Goal: Information Seeking & Learning: Learn about a topic

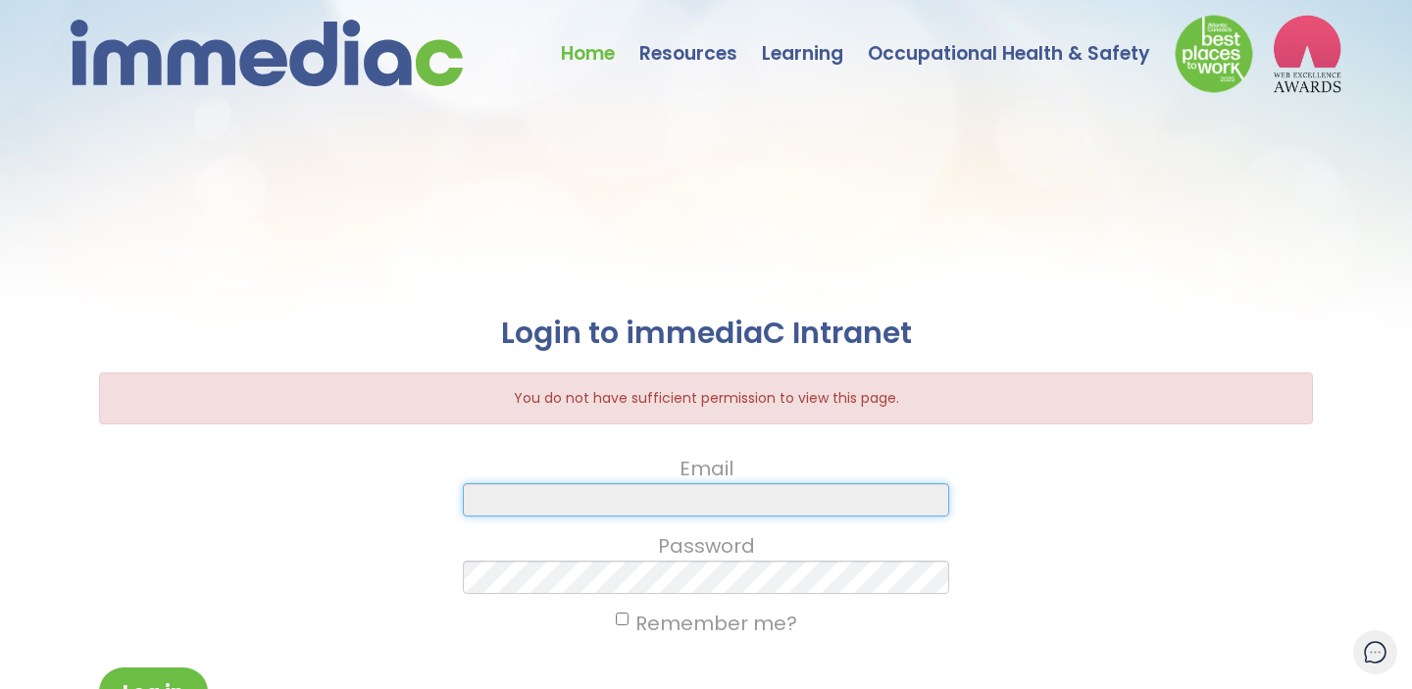
click at [578, 505] on input "Email" at bounding box center [705, 499] width 485 height 33
type input "n"
type input "snakayasu@immediac.com"
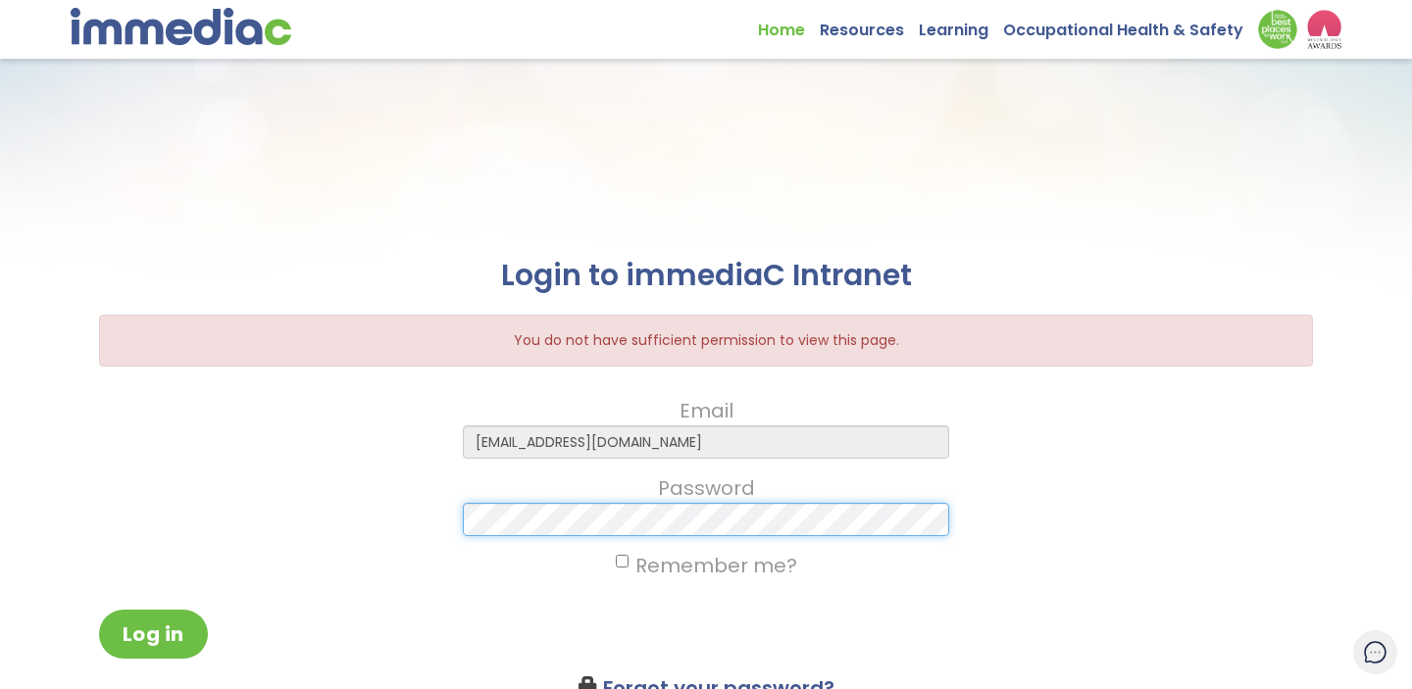
scroll to position [111, 0]
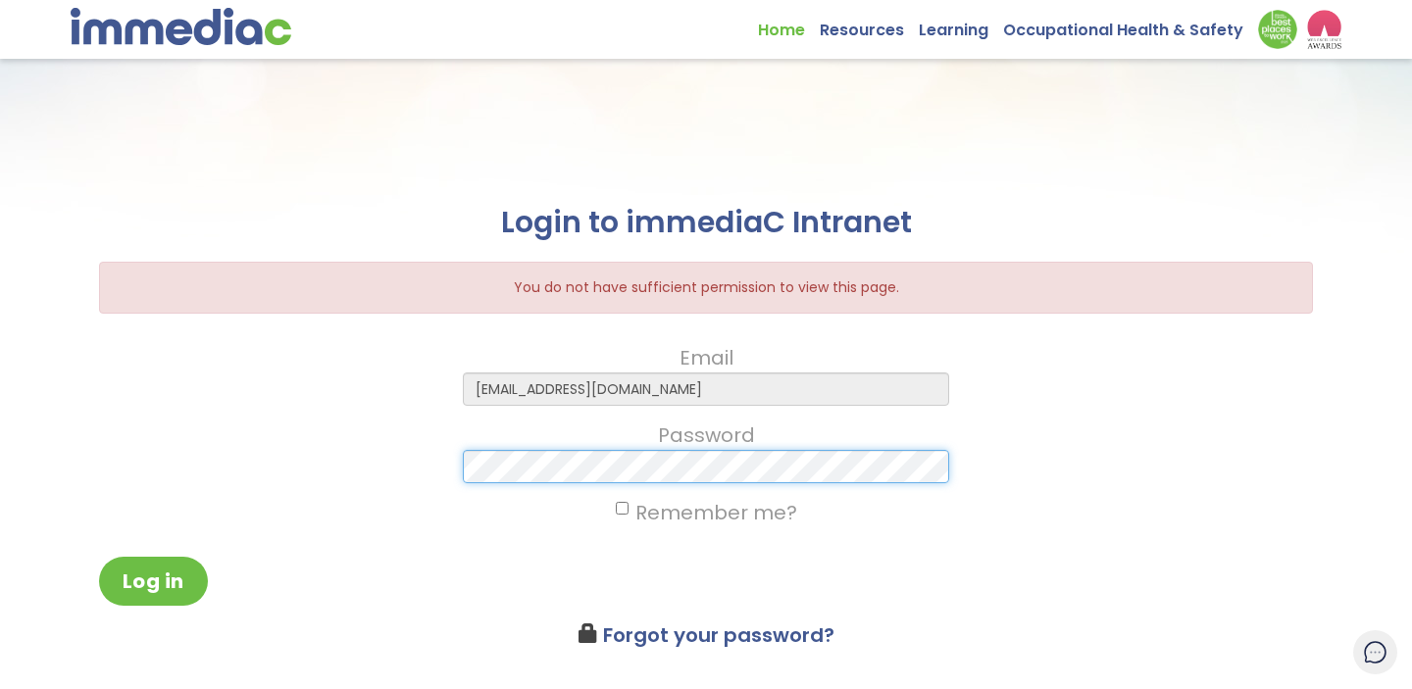
click at [99, 557] on button "Log in" at bounding box center [153, 581] width 109 height 49
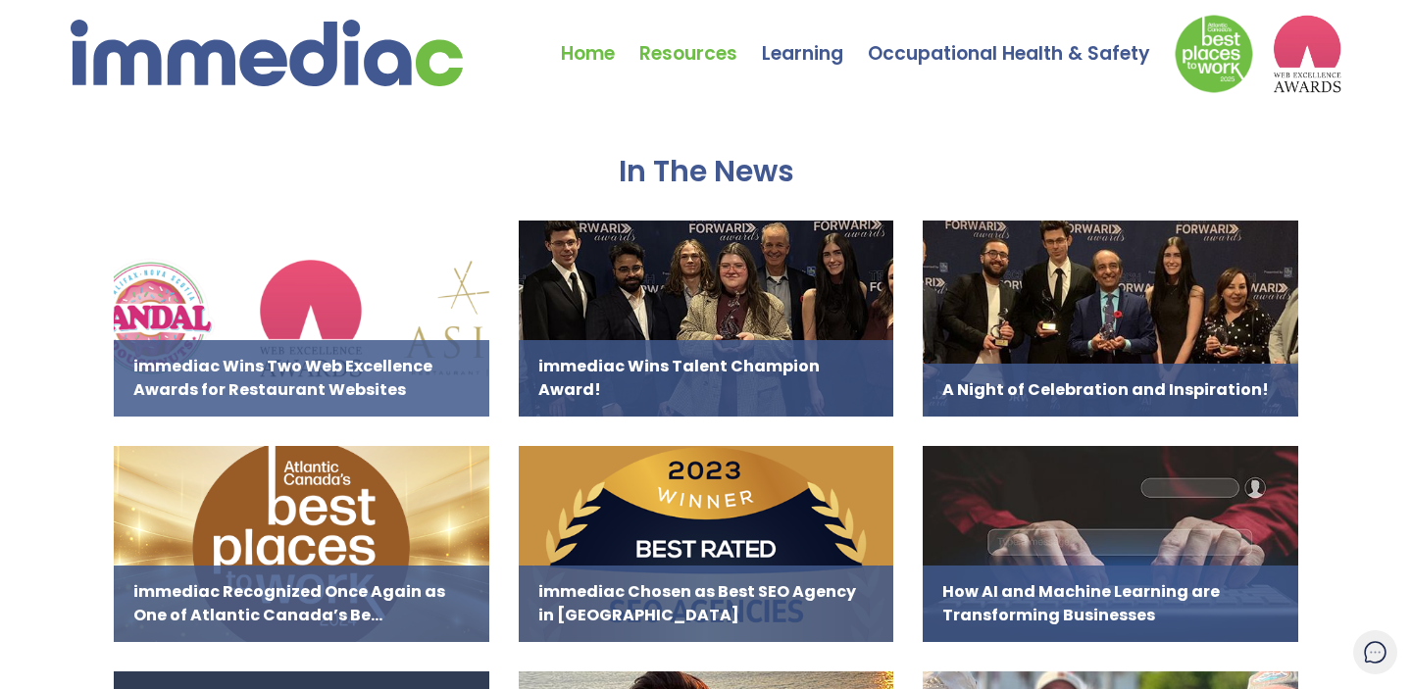
click at [683, 50] on link "Resources" at bounding box center [700, 39] width 123 height 69
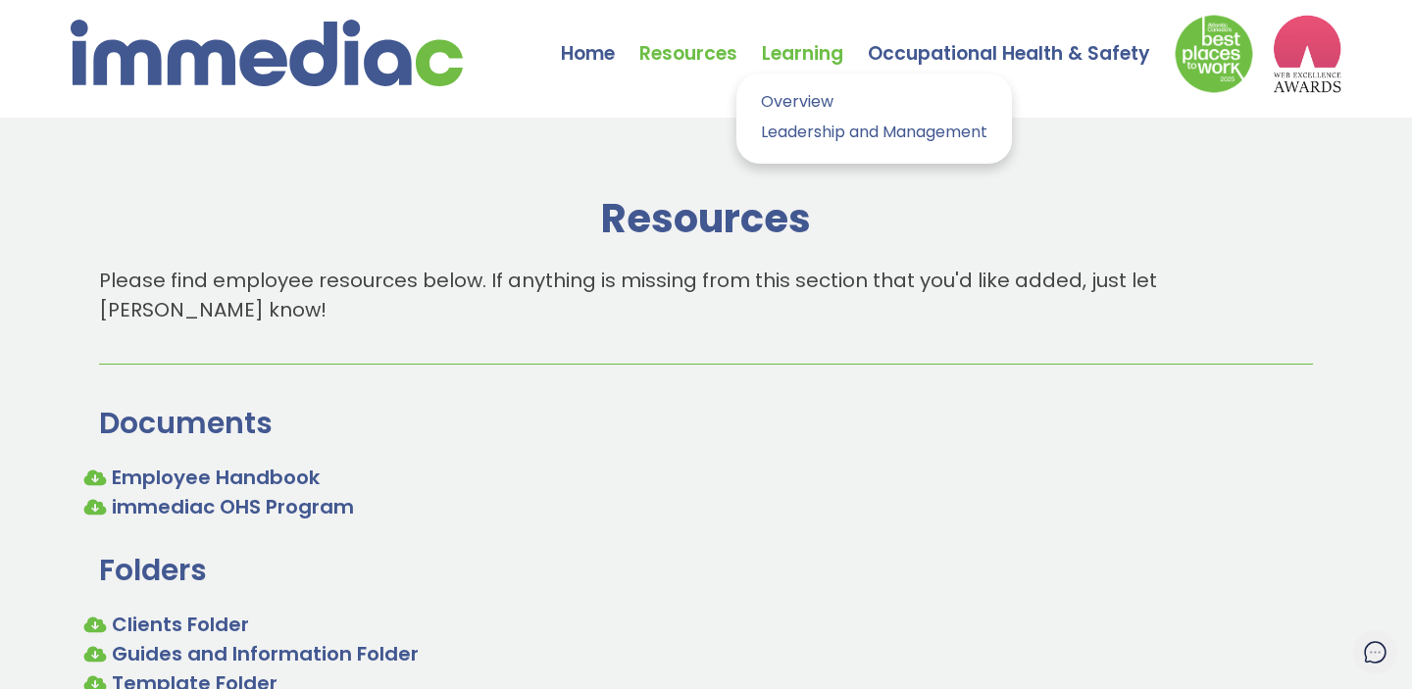
click at [774, 59] on link "Learning" at bounding box center [815, 39] width 106 height 69
click at [779, 100] on link "Overview" at bounding box center [874, 102] width 246 height 28
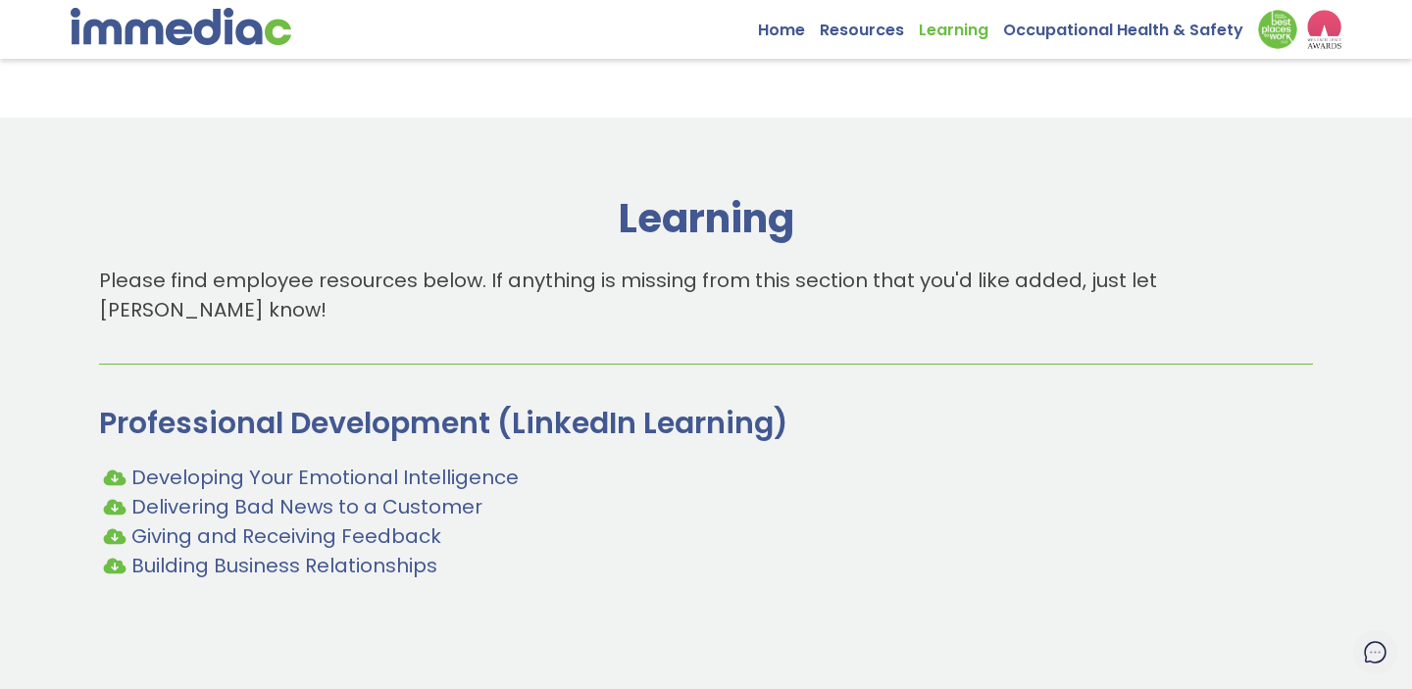
scroll to position [14, 0]
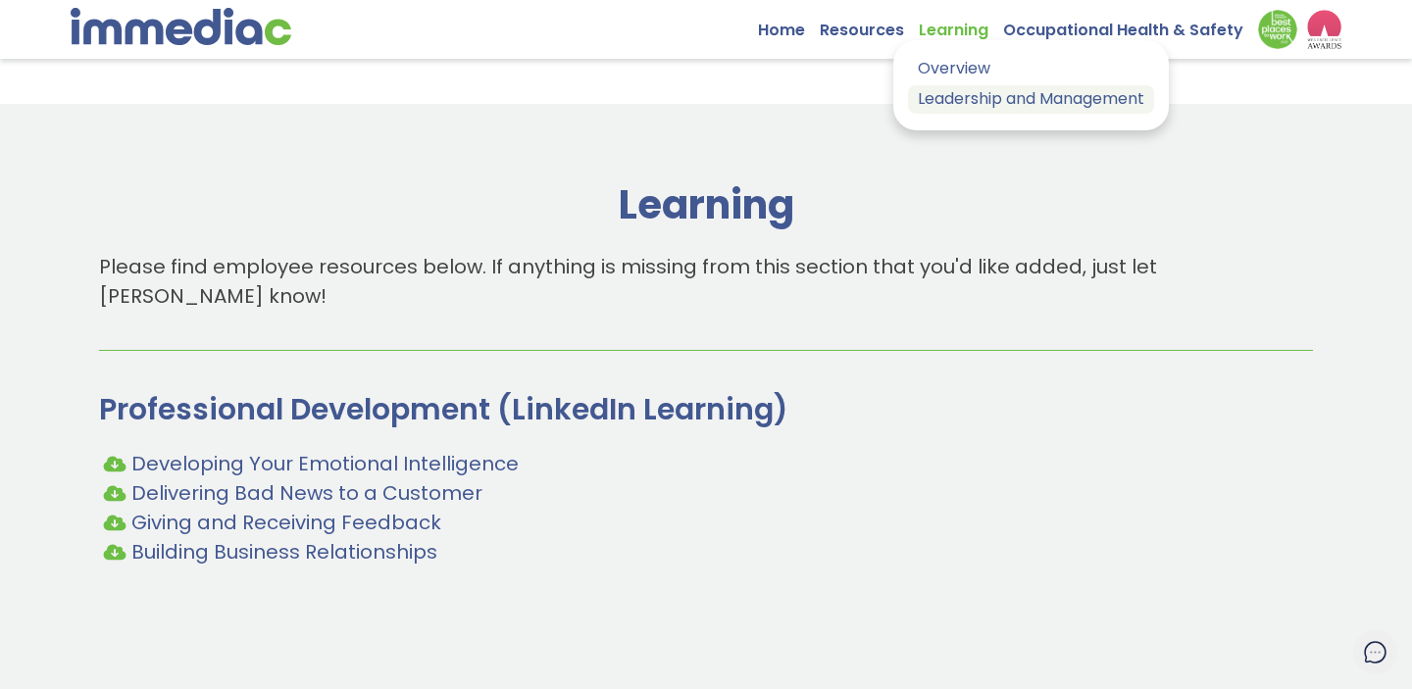
click at [949, 97] on link "Leadership and Management" at bounding box center [1031, 99] width 246 height 28
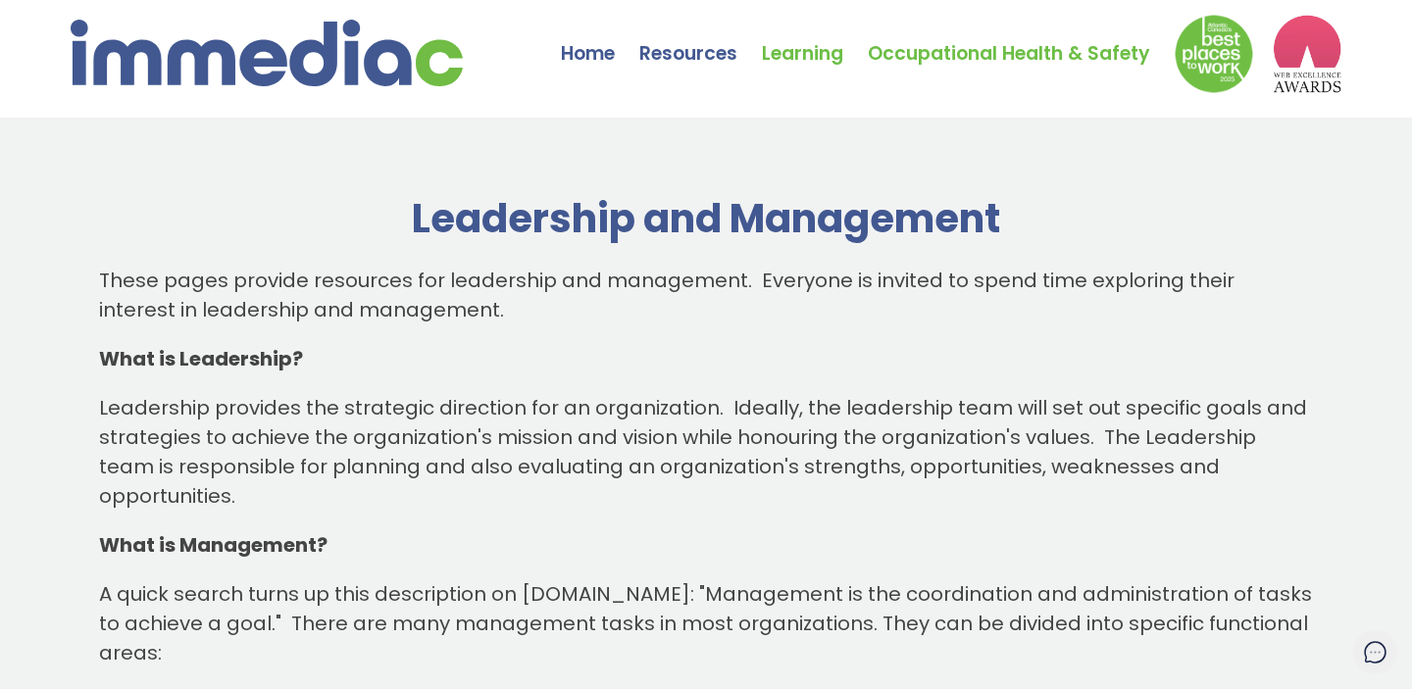
click at [953, 53] on link "Occupational Health & Safety" at bounding box center [1021, 39] width 307 height 69
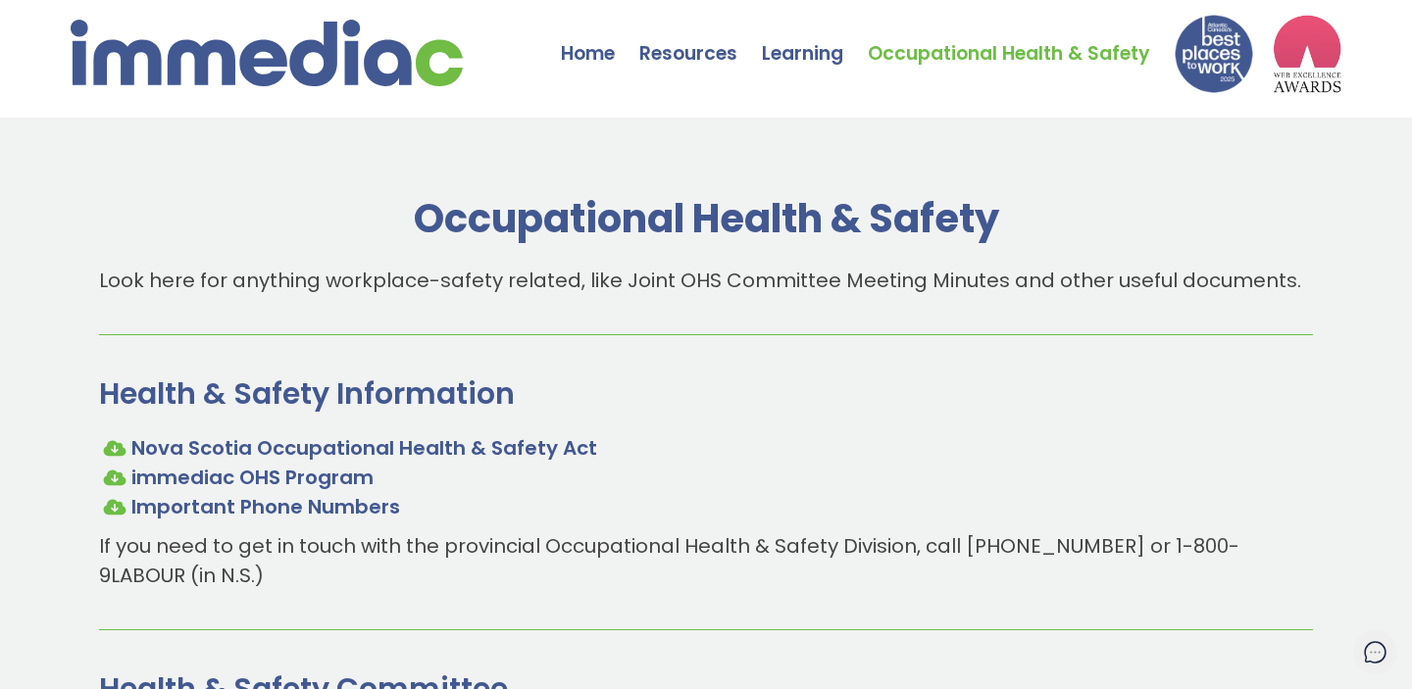
click at [1227, 42] on img at bounding box center [1213, 54] width 78 height 78
click at [1308, 41] on img at bounding box center [1306, 54] width 69 height 78
click at [665, 50] on link "Resources" at bounding box center [700, 39] width 123 height 69
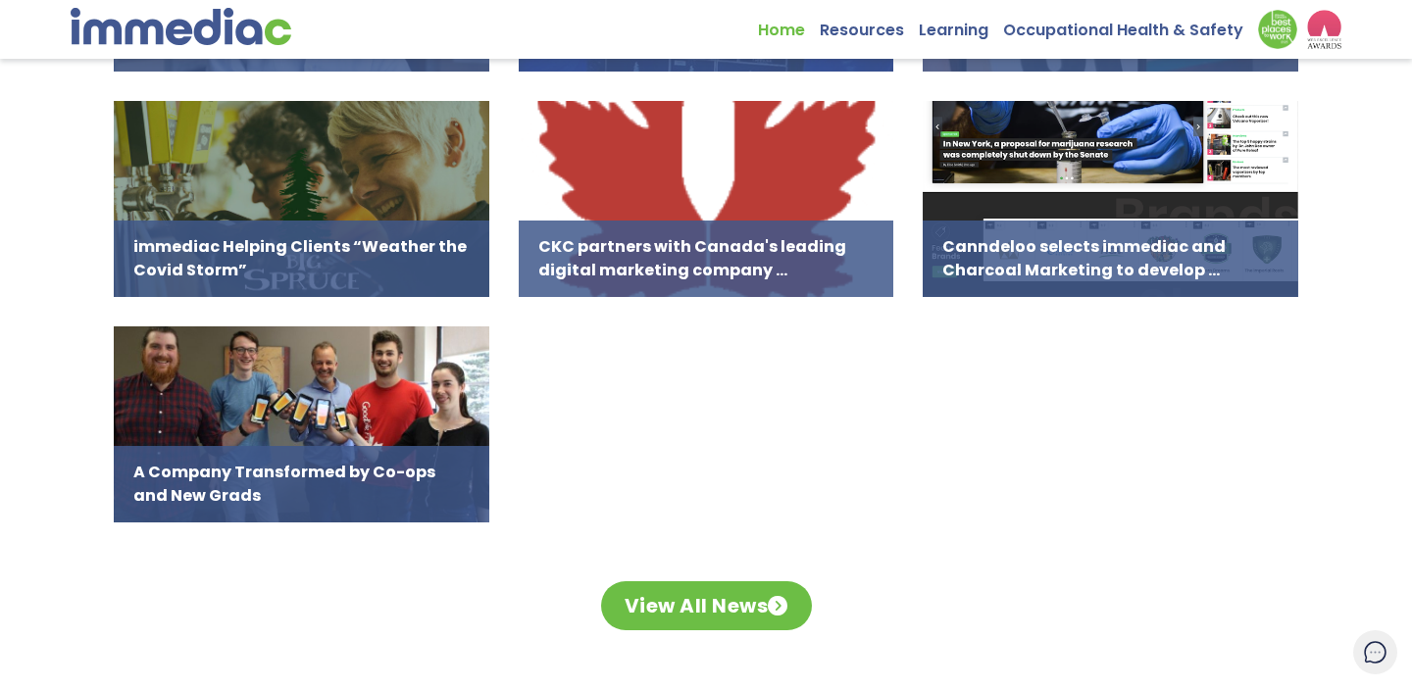
scroll to position [1998, 0]
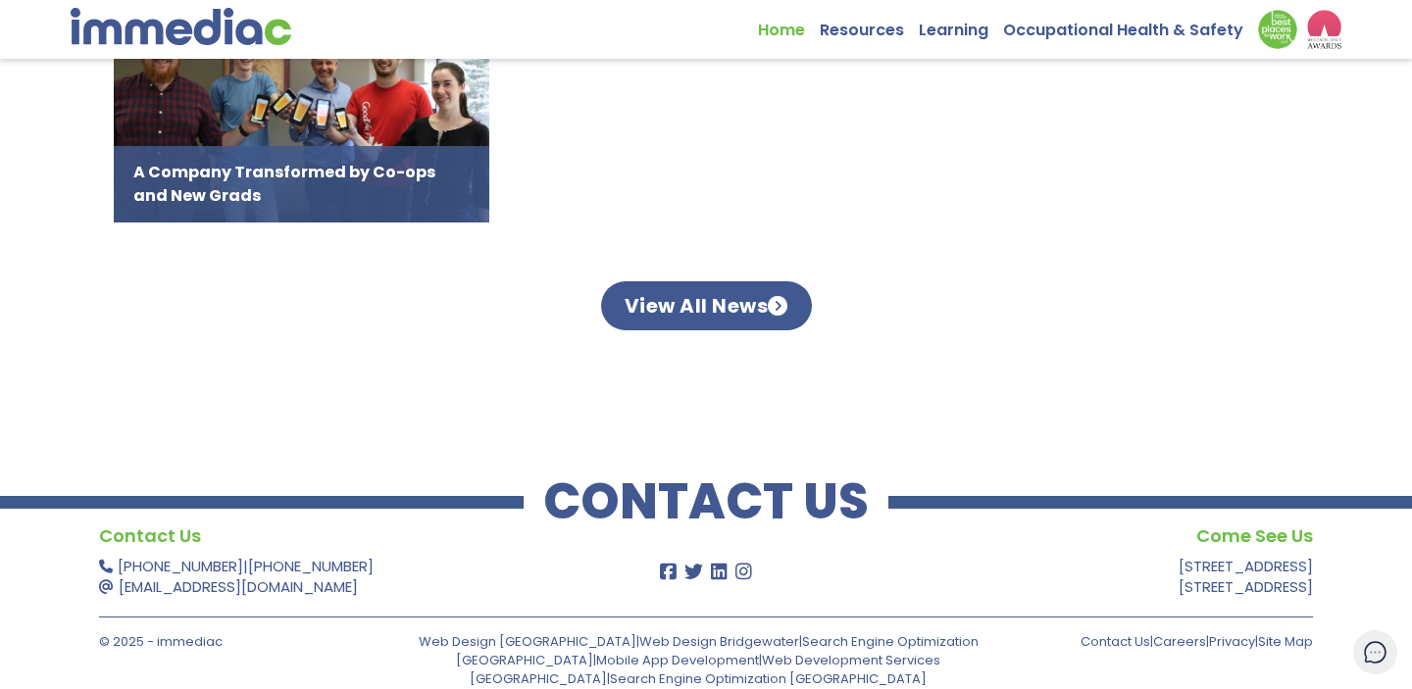
click at [633, 315] on link "View All News" at bounding box center [706, 305] width 211 height 49
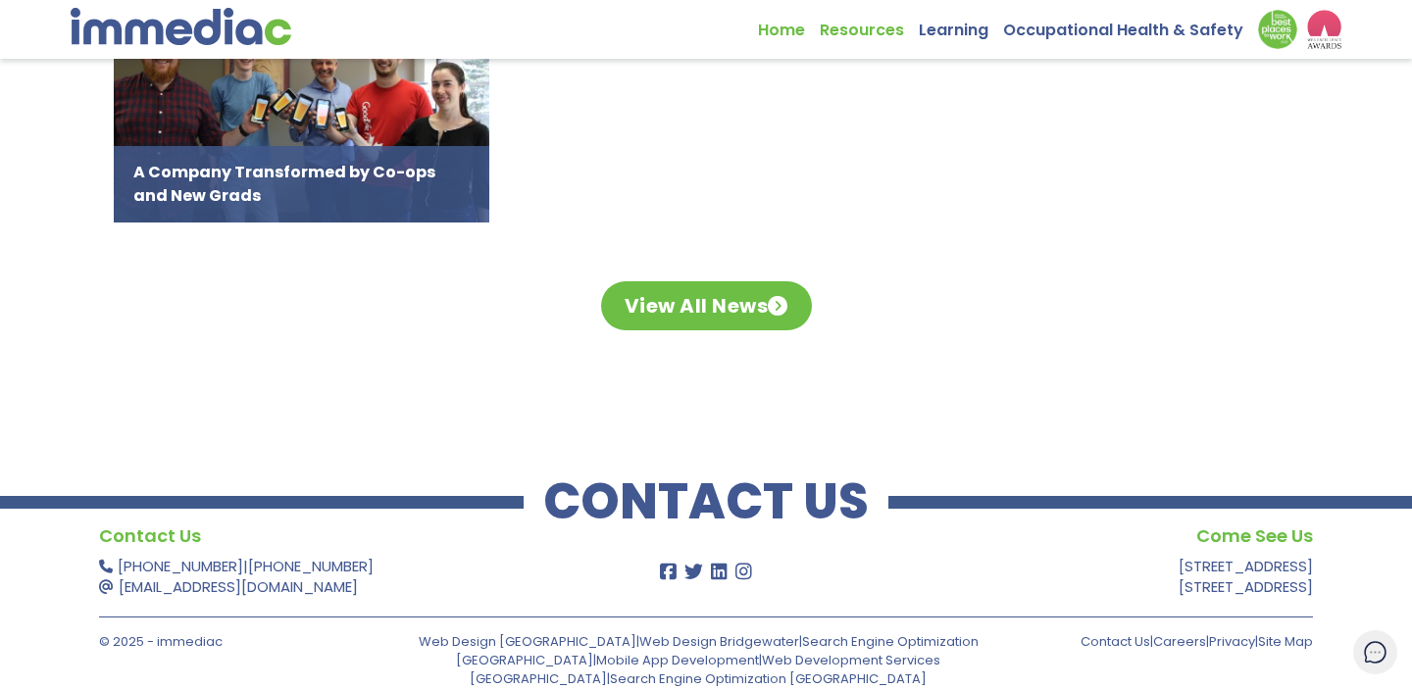
click at [854, 34] on link "Resources" at bounding box center [869, 25] width 99 height 30
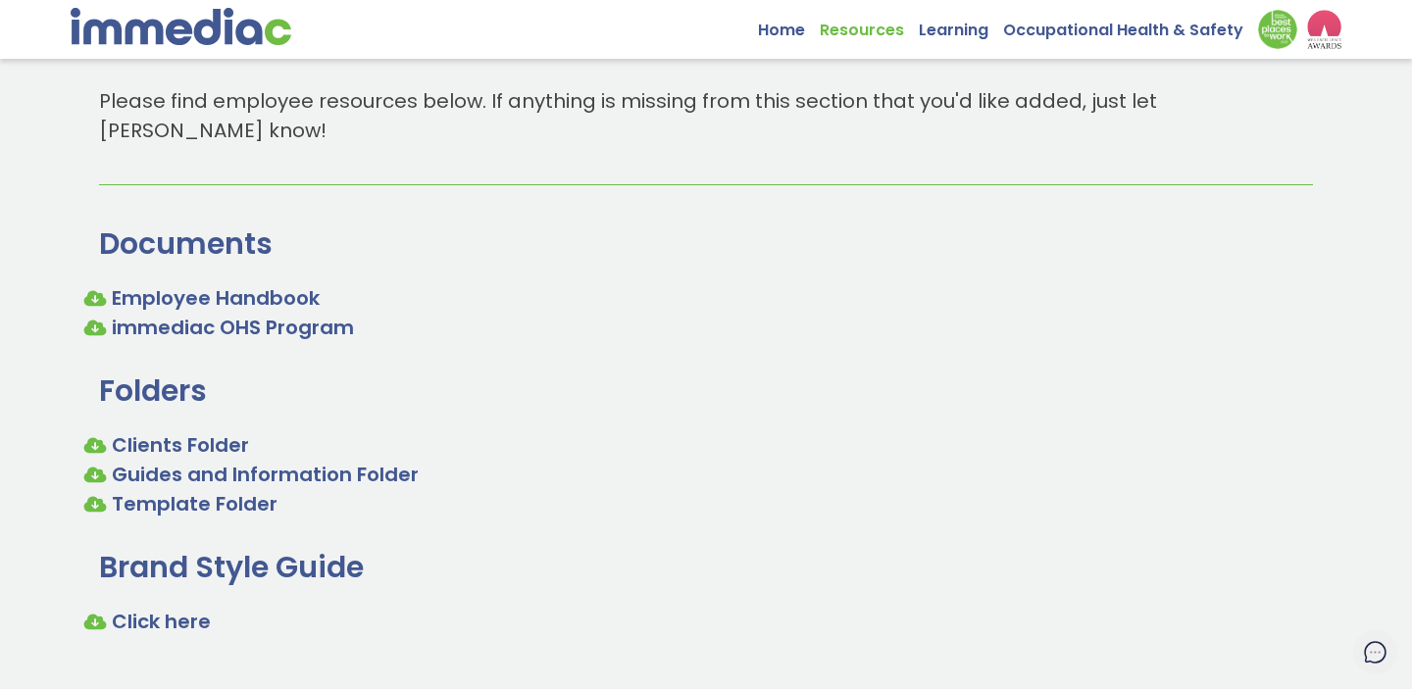
scroll to position [197, 0]
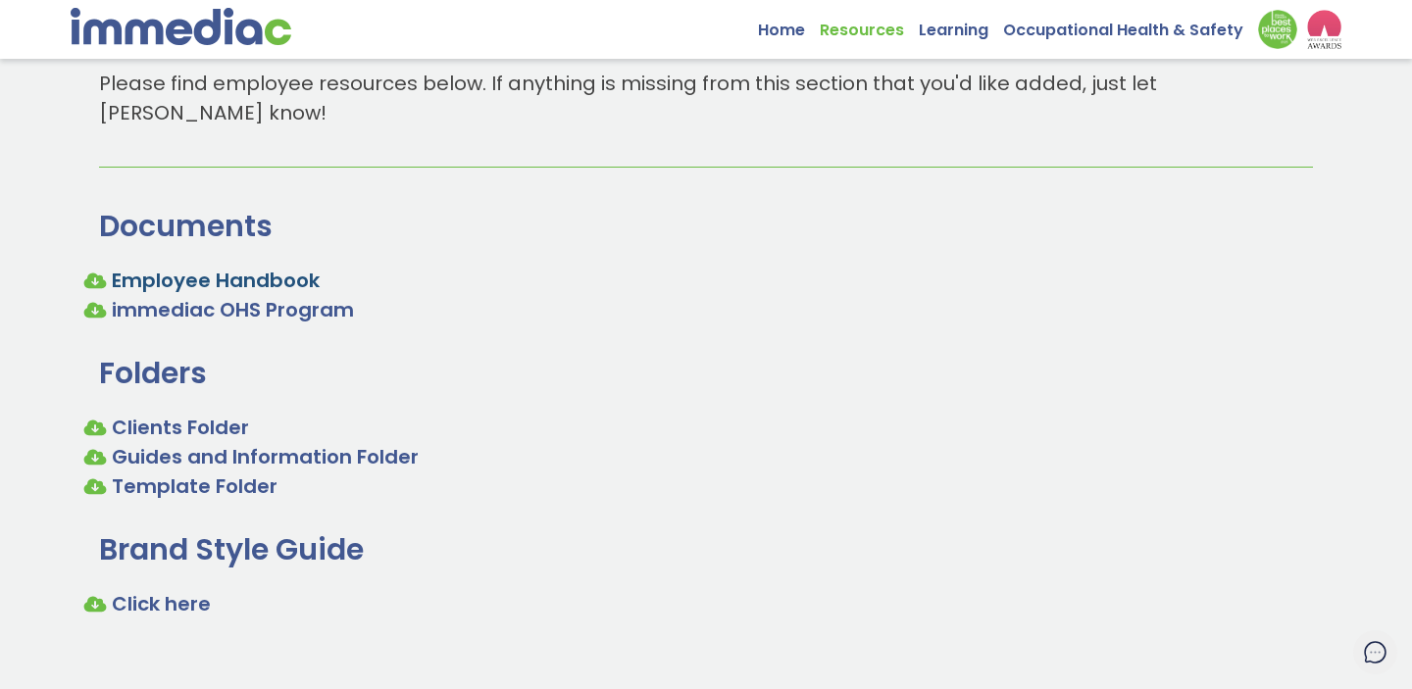
click at [247, 267] on link "Employee Handbook" at bounding box center [216, 280] width 208 height 27
click at [204, 296] on link "immediac OHS Program" at bounding box center [233, 309] width 242 height 27
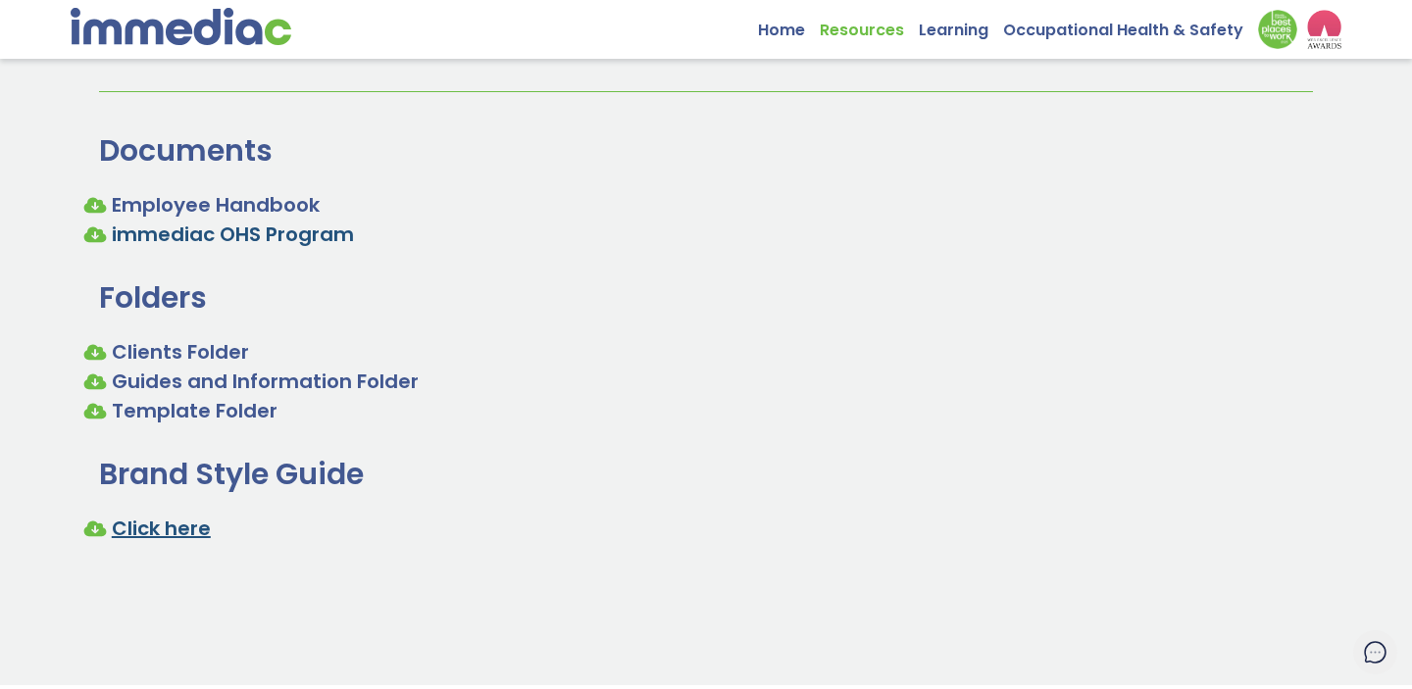
scroll to position [279, 0]
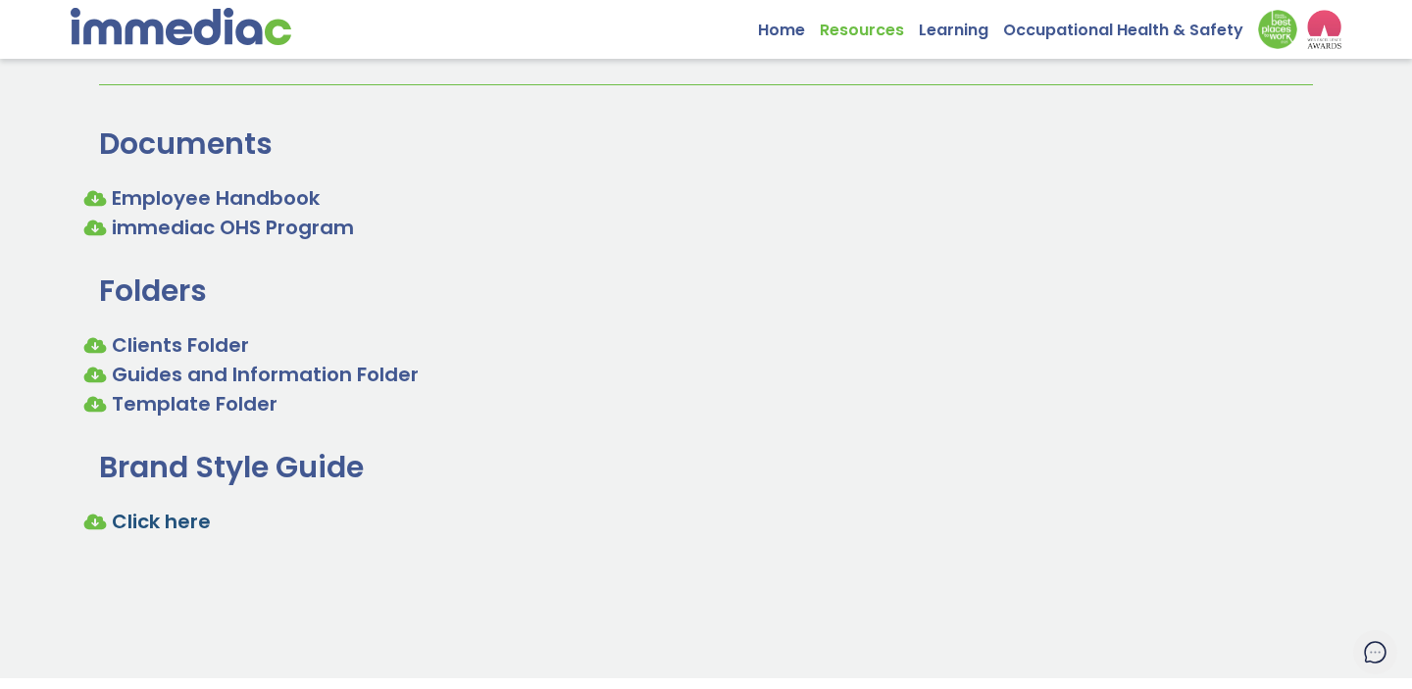
click at [132, 508] on link "Click here" at bounding box center [161, 521] width 99 height 27
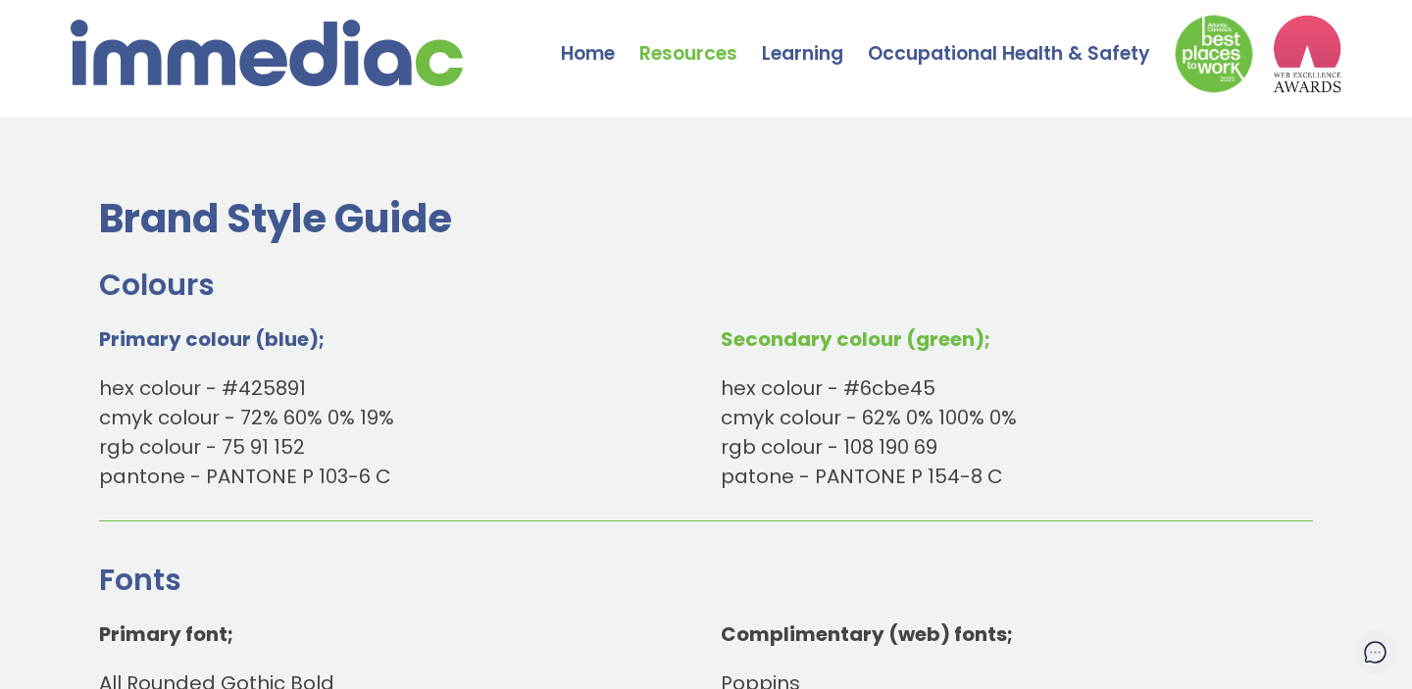
click at [716, 52] on link "Resources" at bounding box center [700, 39] width 123 height 69
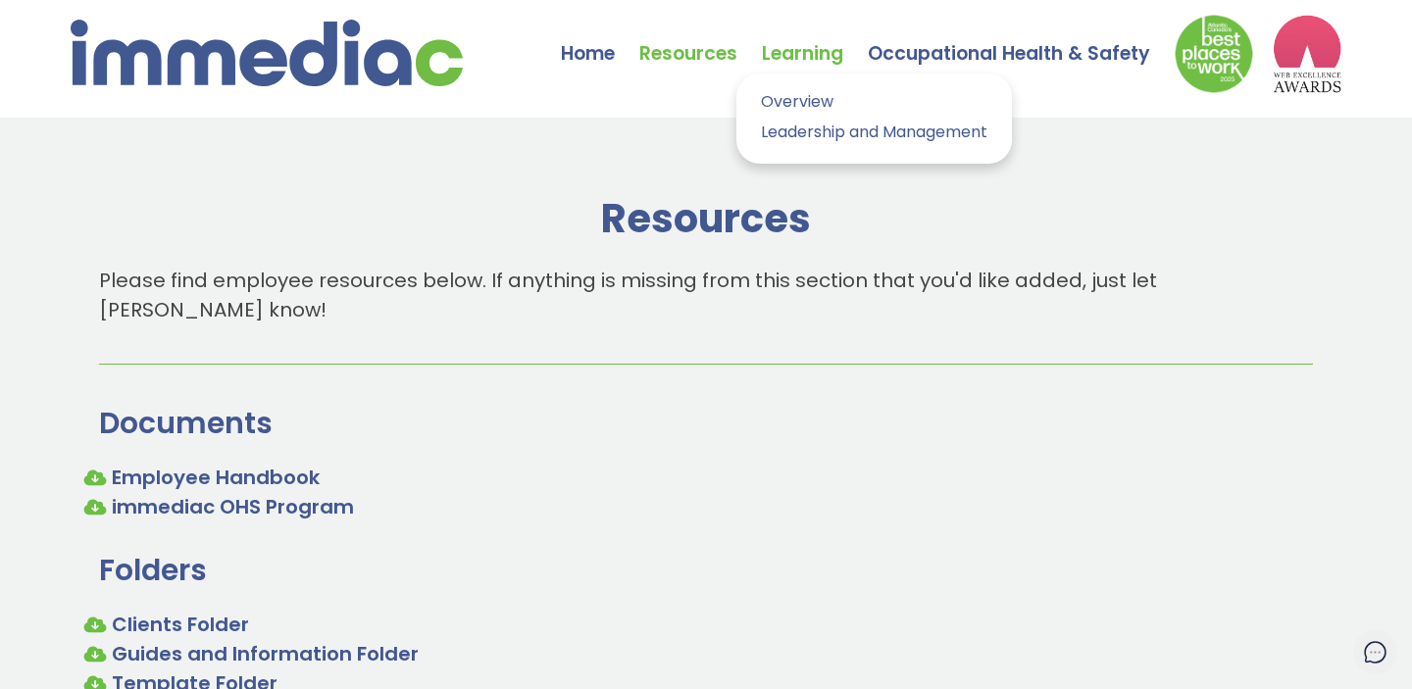
click at [788, 53] on link "Learning" at bounding box center [815, 39] width 106 height 69
click at [787, 100] on link "Overview" at bounding box center [874, 102] width 246 height 28
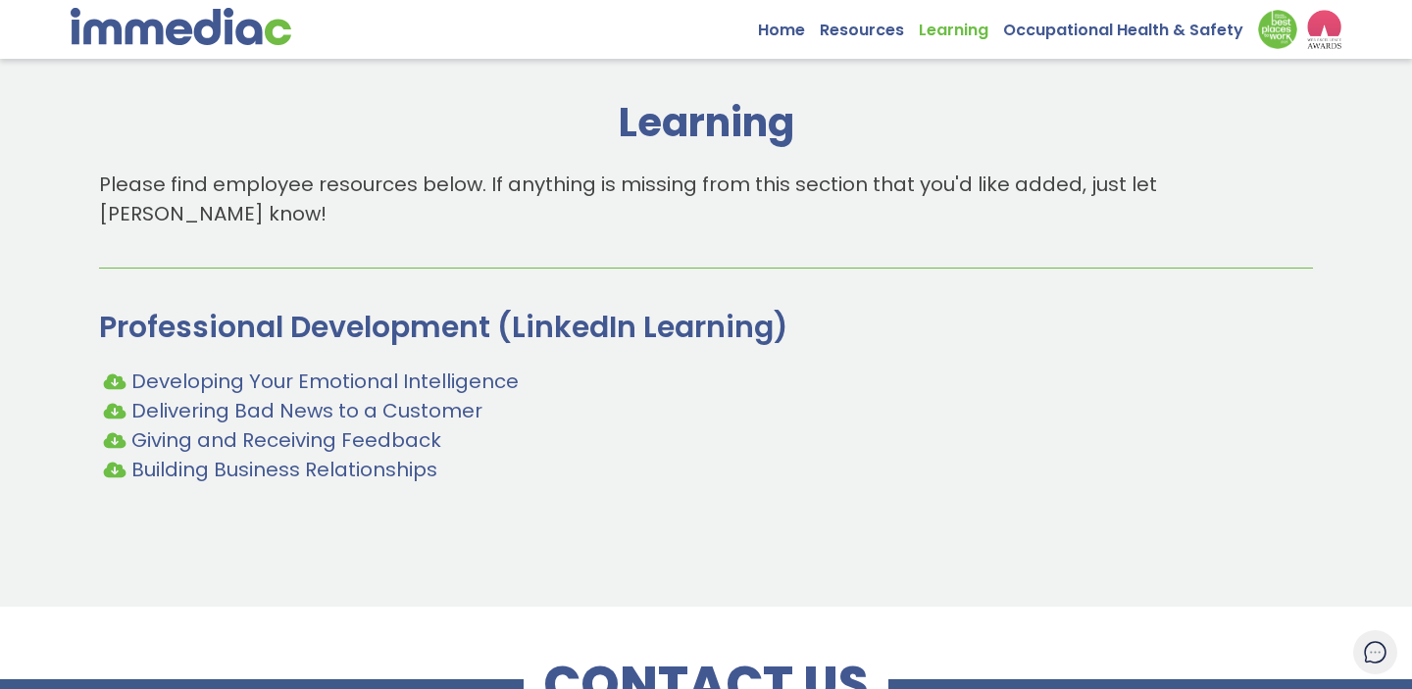
scroll to position [118, 0]
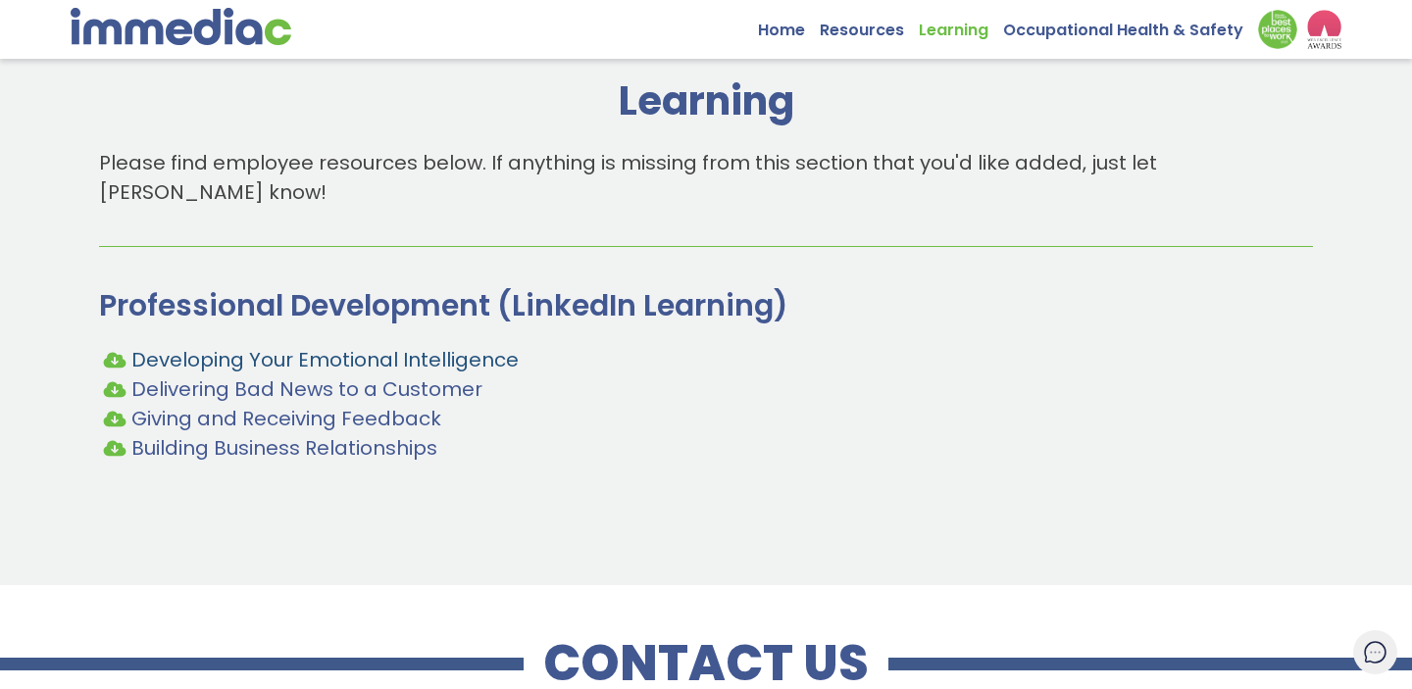
click at [256, 346] on span "Developing Your Emotional Intelligence" at bounding box center [324, 359] width 387 height 27
click at [149, 36] on img at bounding box center [181, 26] width 221 height 37
